Goal: Transaction & Acquisition: Purchase product/service

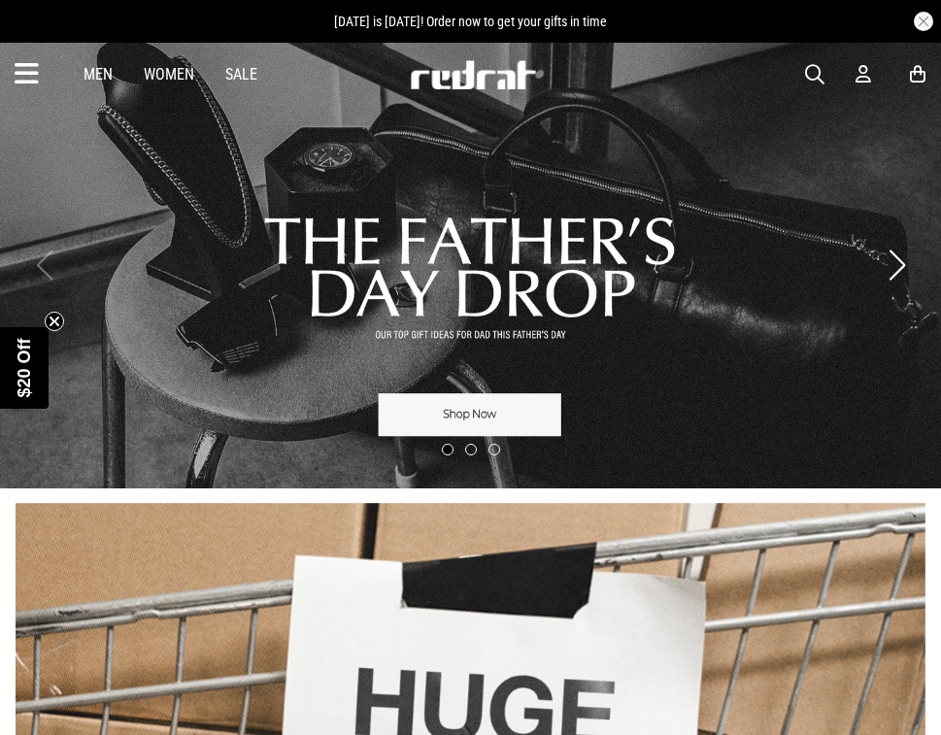
click at [166, 76] on link "Women" at bounding box center [169, 74] width 50 height 18
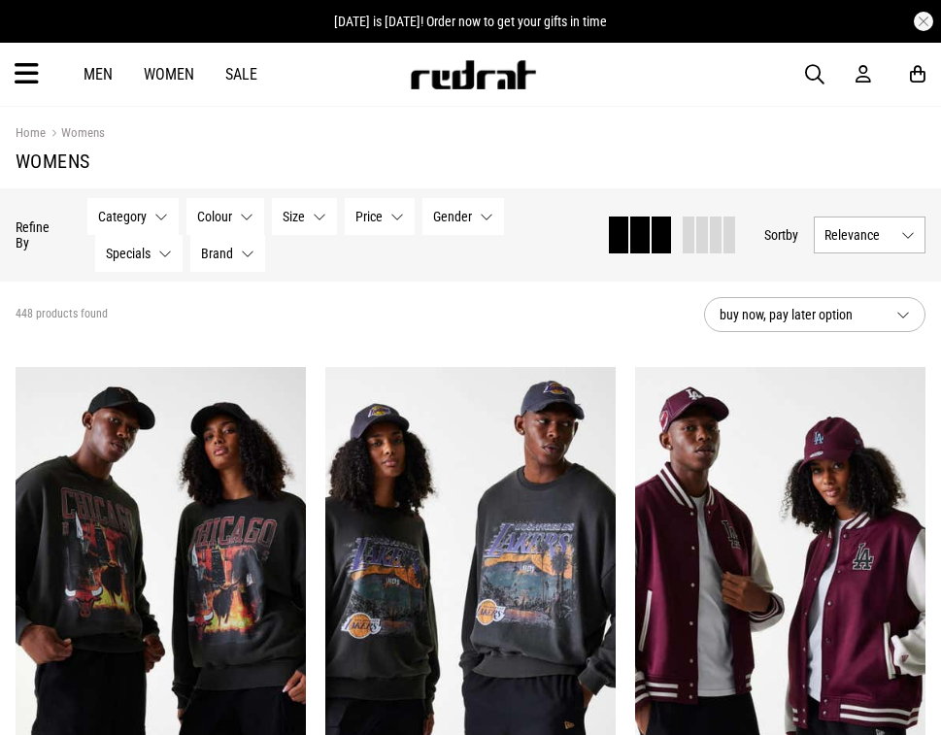
click at [64, 78] on div "Men Women Sale Sign in New Back Footwear Back Mens Back Womens Back Youth & Kid…" at bounding box center [470, 74] width 941 height 63
click at [29, 70] on icon at bounding box center [27, 74] width 24 height 32
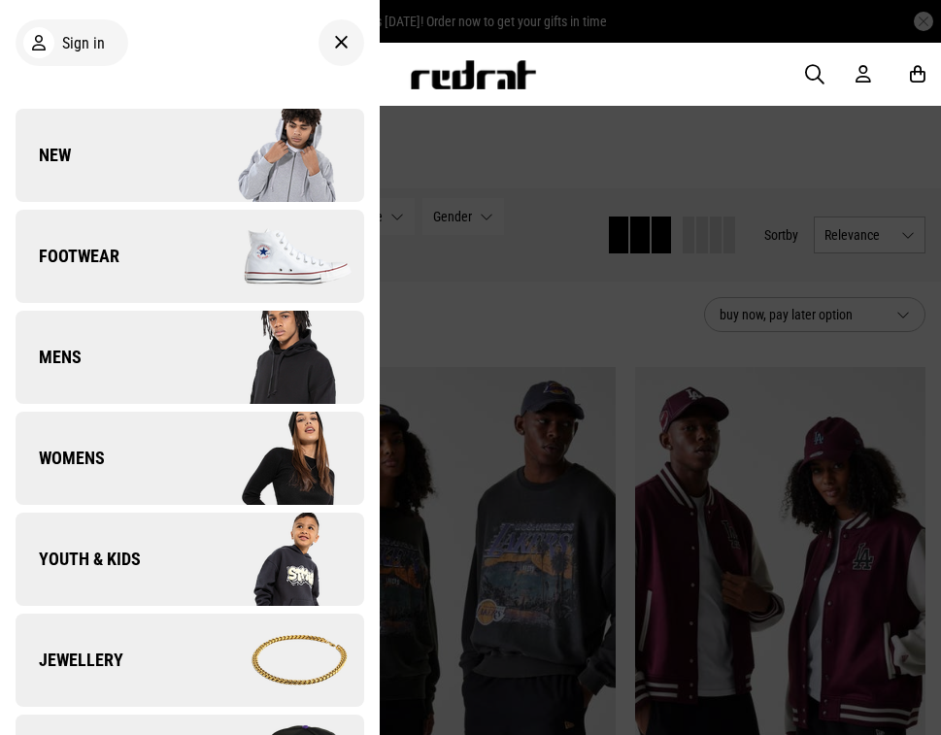
click at [184, 452] on link "Womens" at bounding box center [190, 458] width 349 height 93
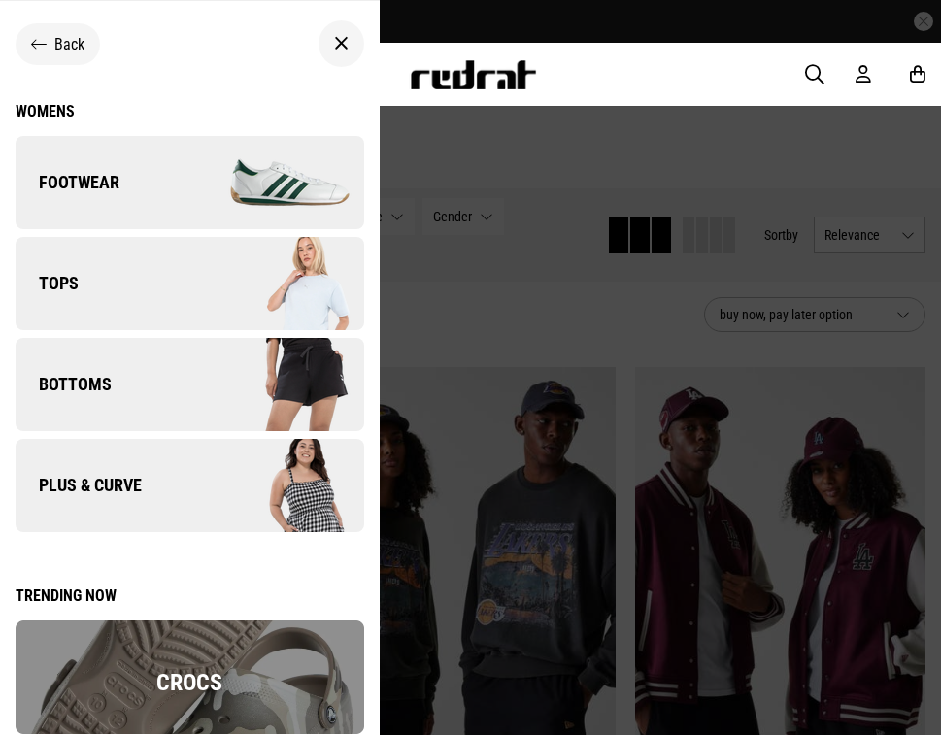
click at [198, 491] on img at bounding box center [276, 485] width 174 height 97
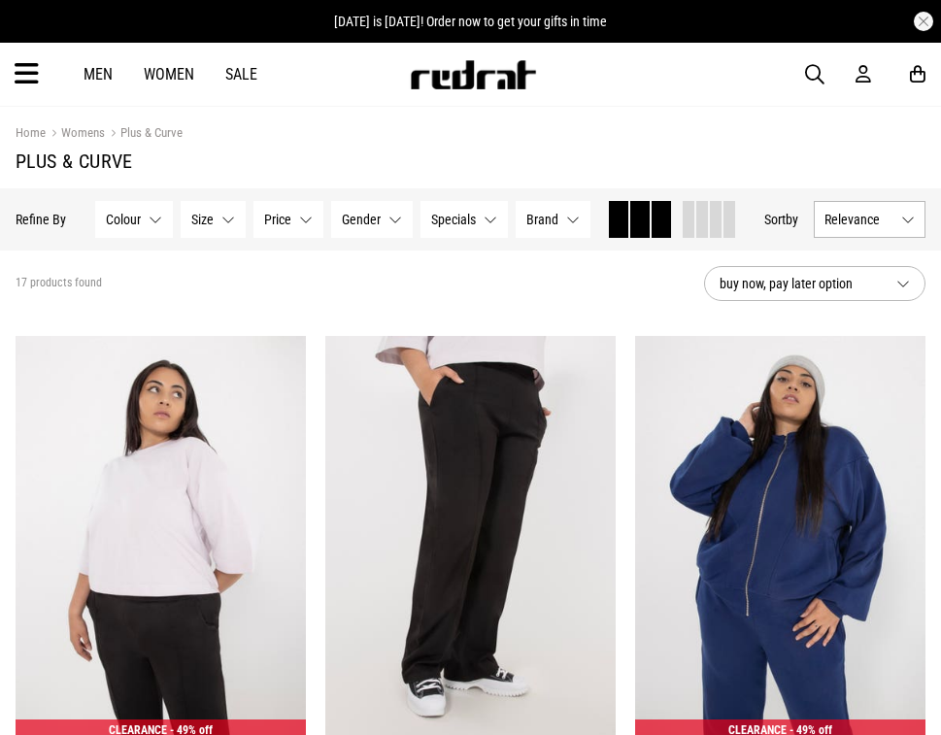
click at [341, 317] on section "17 products found buy now, pay later option" at bounding box center [470, 284] width 941 height 66
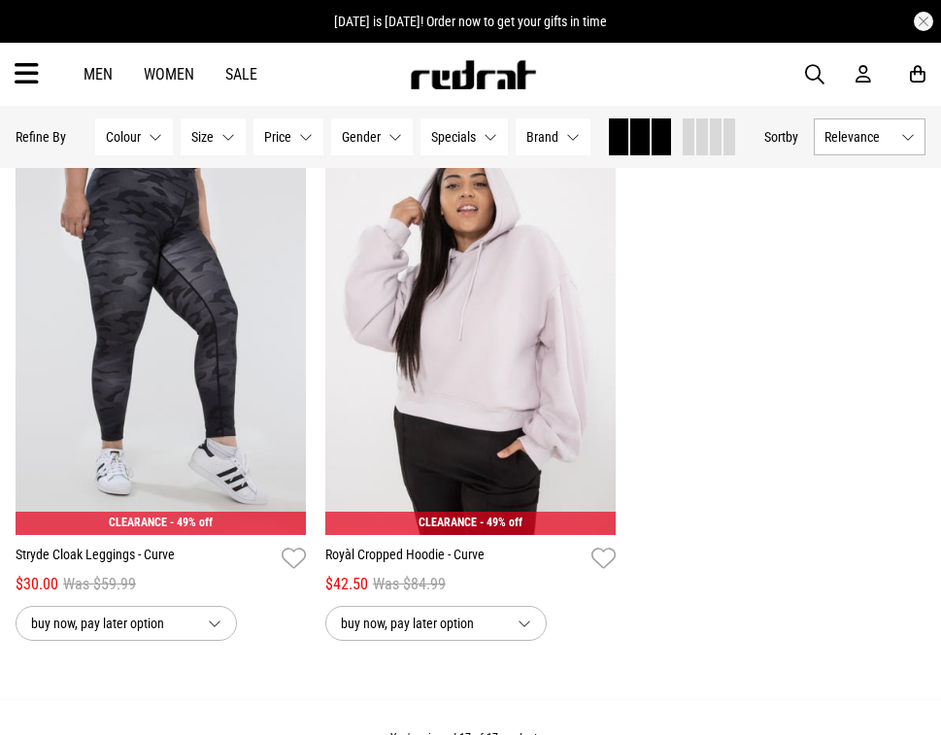
scroll to position [2969, 0]
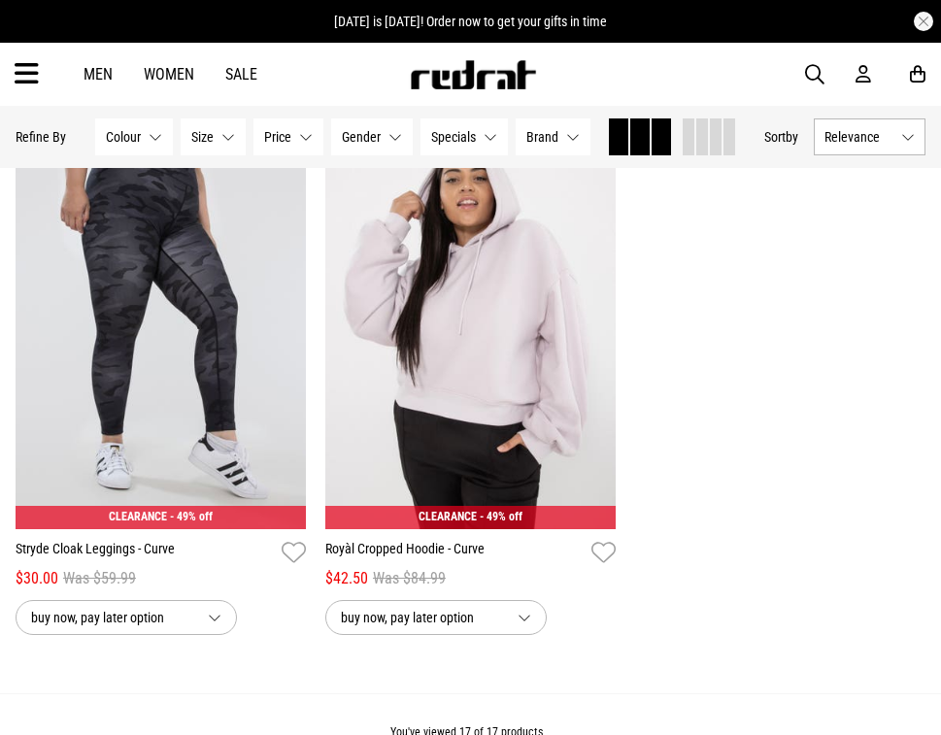
click at [29, 75] on icon at bounding box center [27, 74] width 24 height 32
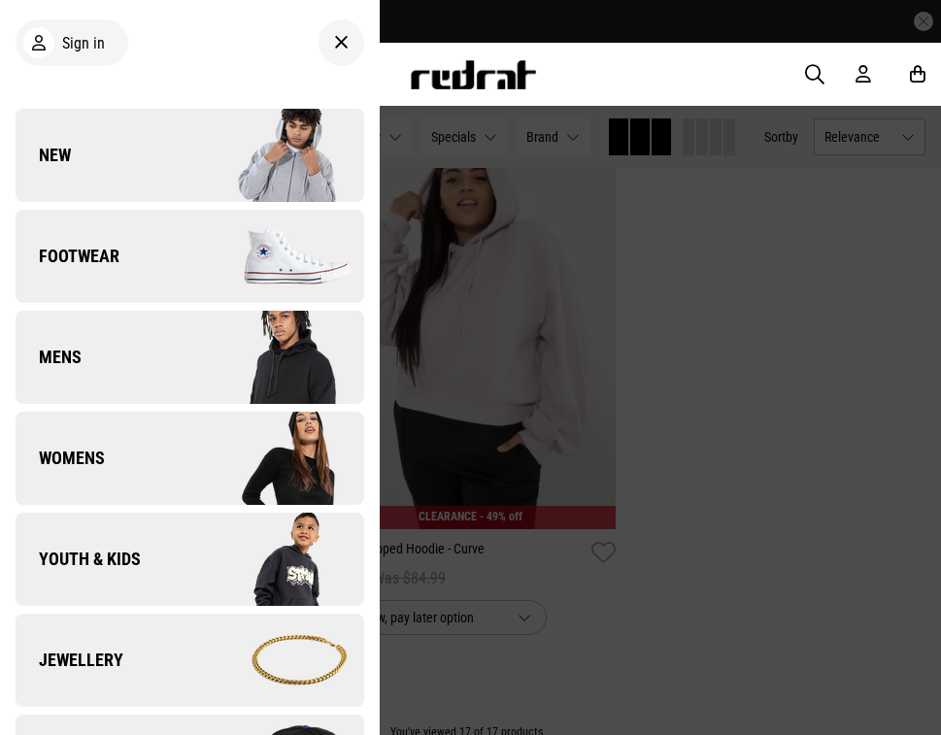
click at [169, 470] on link "Womens" at bounding box center [190, 458] width 349 height 93
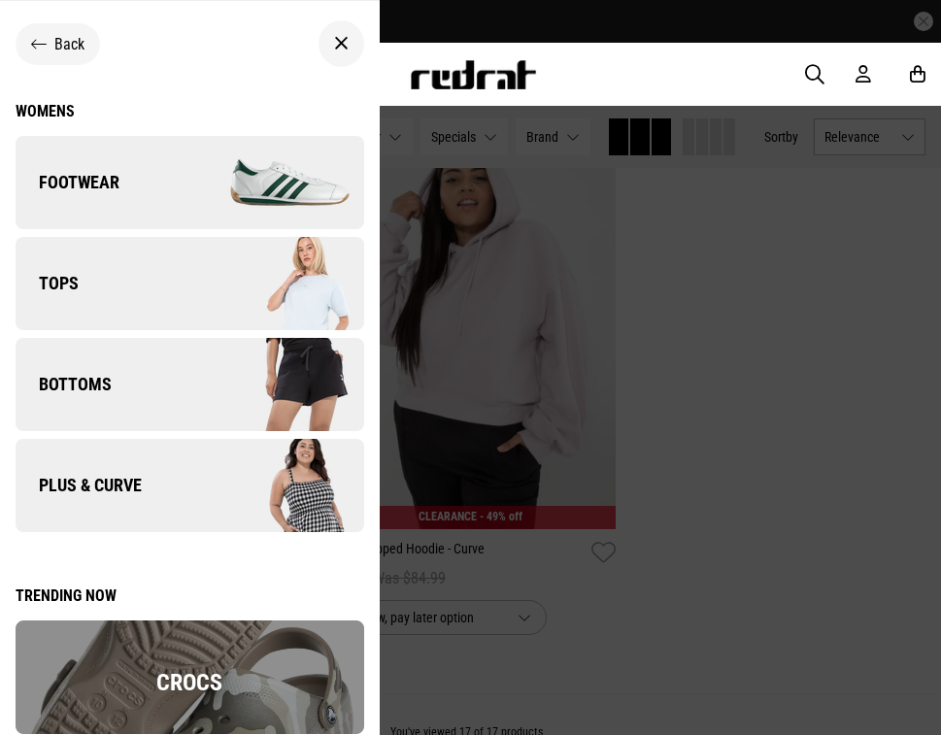
click at [183, 390] on link "Bottoms" at bounding box center [190, 384] width 349 height 93
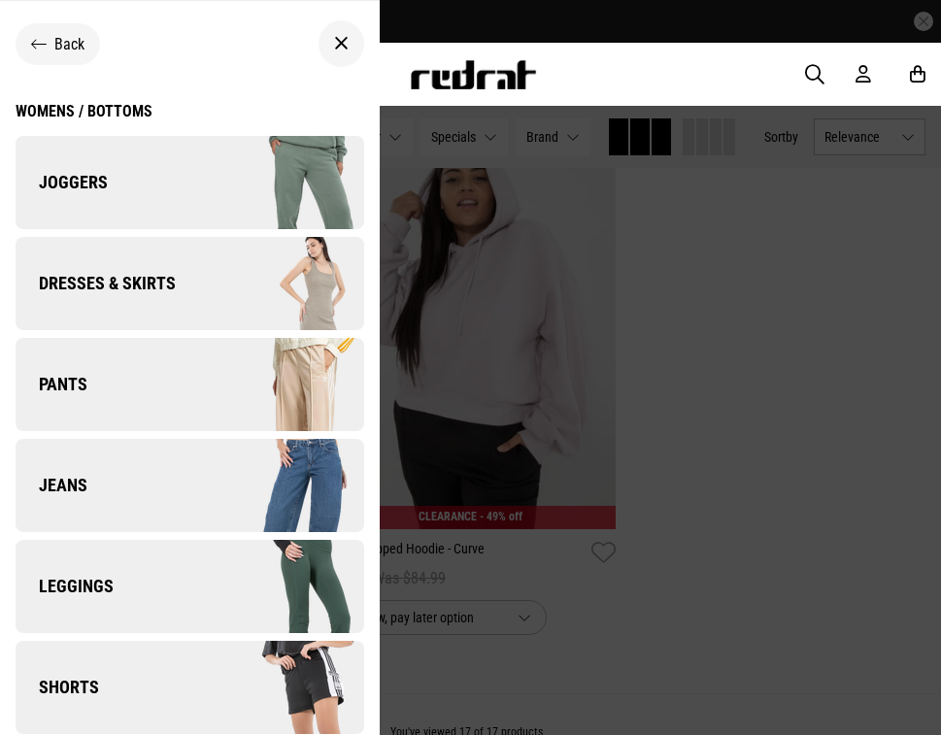
click at [212, 377] on img at bounding box center [276, 384] width 174 height 97
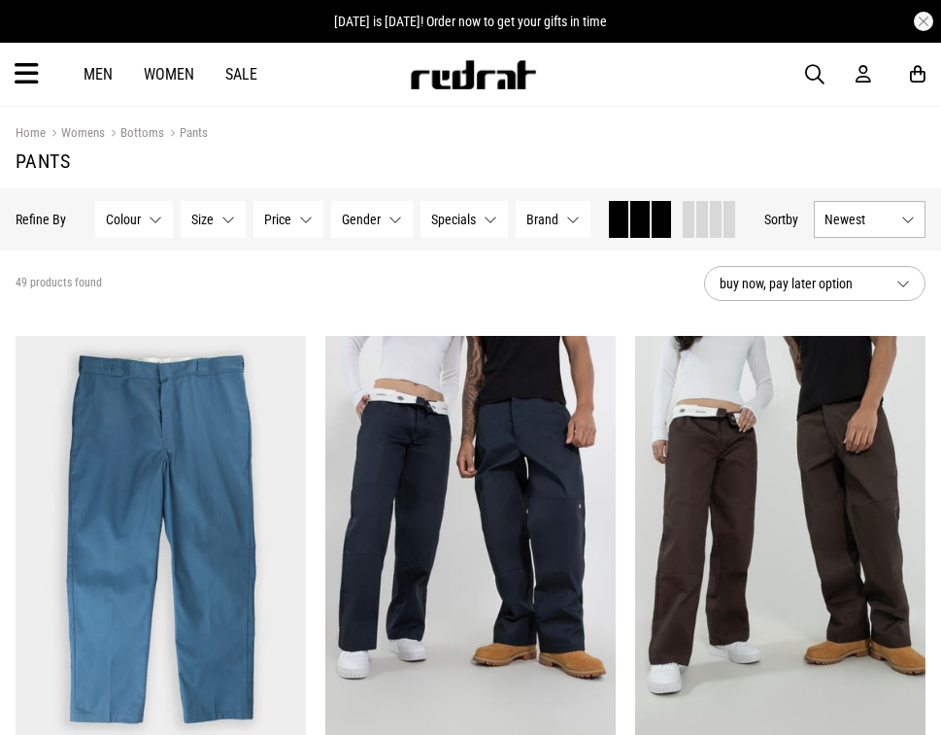
click at [516, 238] on button "Brand None selected" at bounding box center [553, 219] width 75 height 37
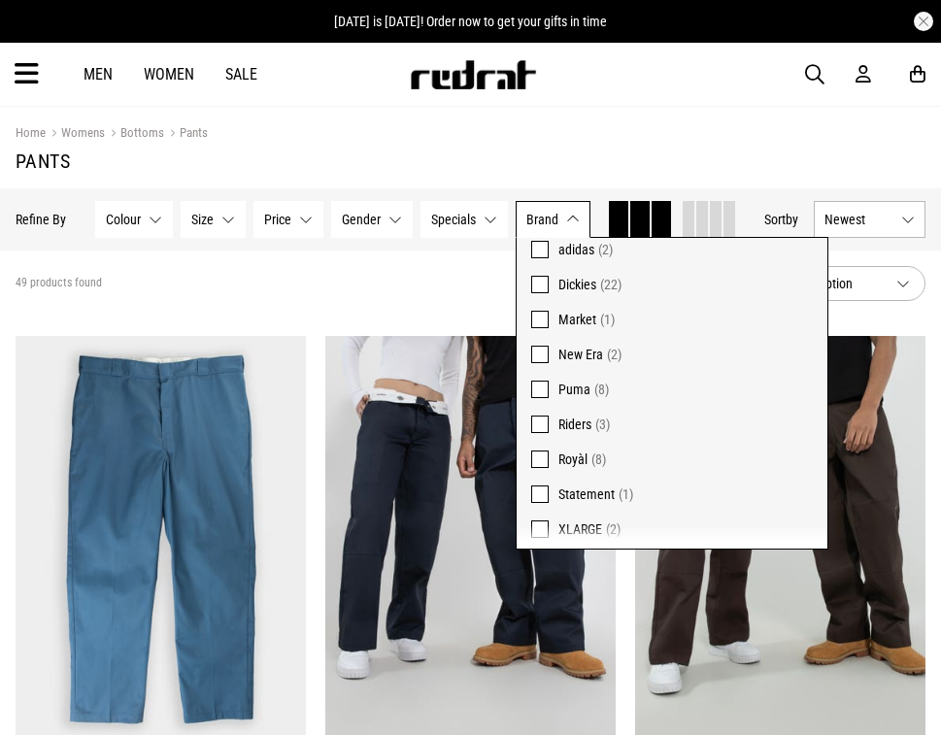
scroll to position [76, 0]
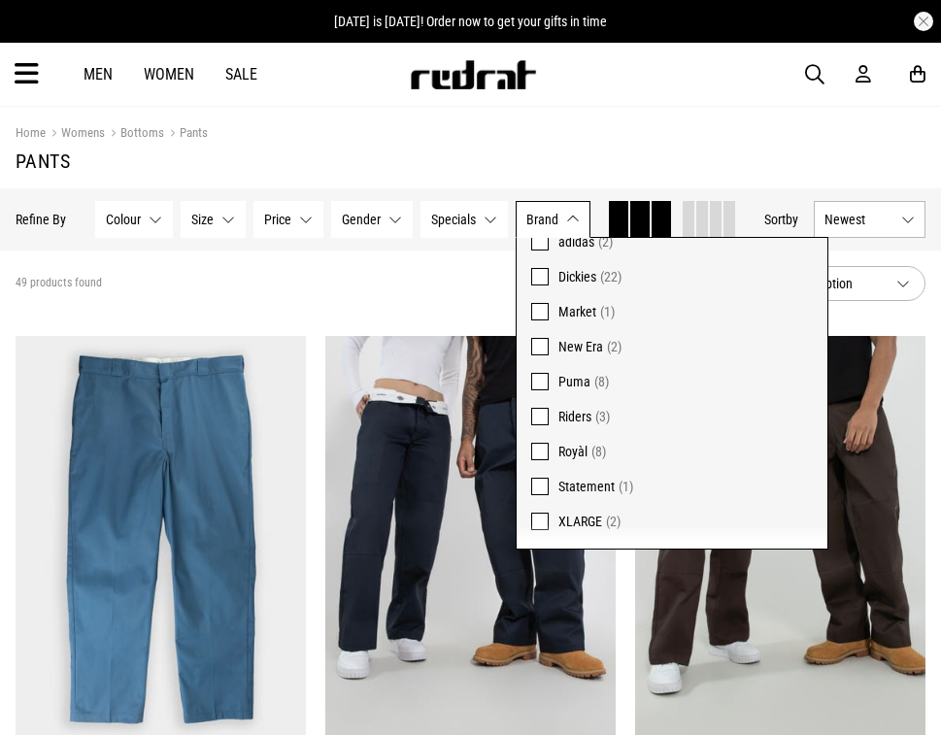
click at [460, 317] on section "49 products found buy now, pay later option" at bounding box center [470, 284] width 941 height 66
